Goal: Check status

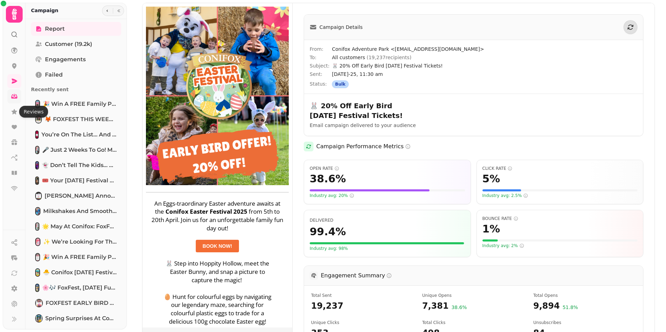
click at [19, 95] on link at bounding box center [14, 97] width 14 height 14
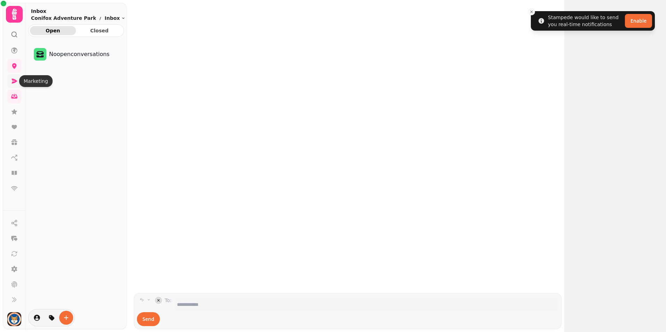
click at [14, 82] on icon at bounding box center [15, 81] width 6 height 5
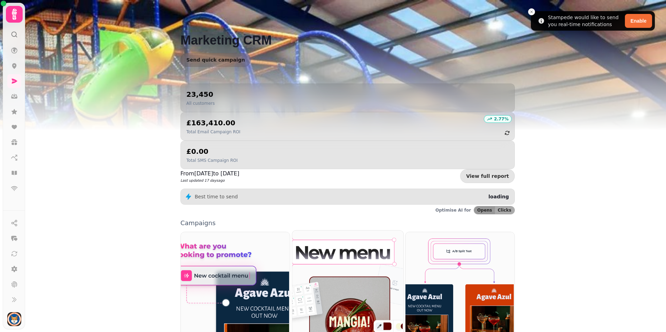
click at [330, 230] on img at bounding box center [346, 299] width 111 height 139
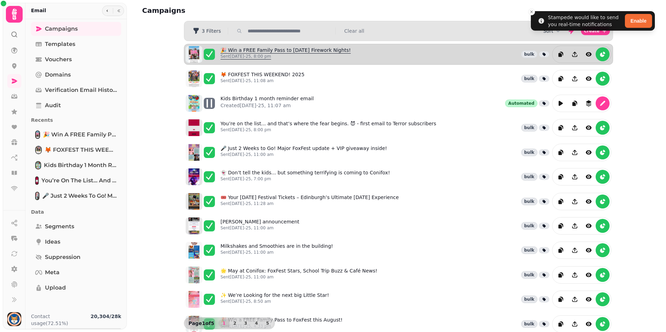
click at [255, 49] on link "🎉 Win a FREE Family Pass to [DATE] Firework Nights! Sent [DATE]-25, 8:00 pm" at bounding box center [286, 54] width 130 height 15
